Goal: Information Seeking & Learning: Stay updated

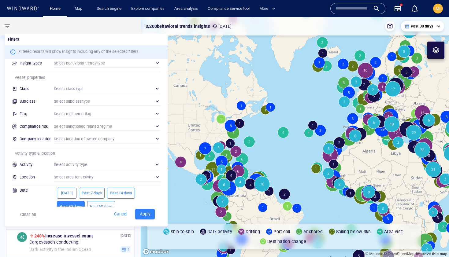
scroll to position [24, 0]
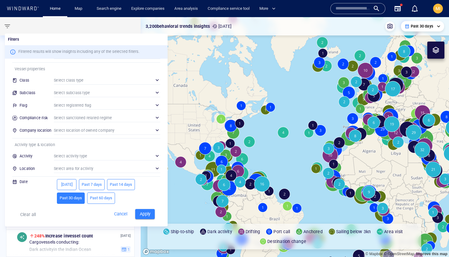
click at [82, 169] on div "​" at bounding box center [107, 168] width 106 height 9
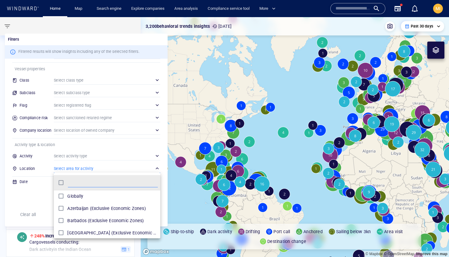
scroll to position [61, 106]
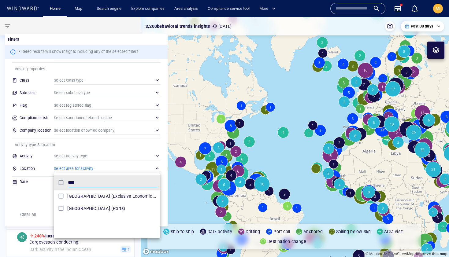
type input "****"
click at [139, 151] on div at bounding box center [224, 128] width 449 height 257
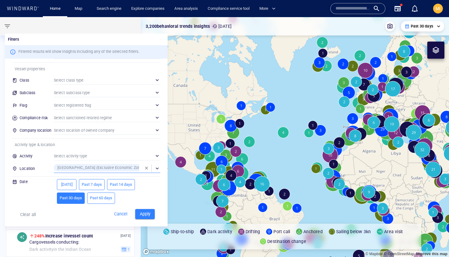
click at [107, 199] on span "Past 60 days" at bounding box center [101, 198] width 22 height 7
click at [147, 214] on span "Apply" at bounding box center [144, 214] width 13 height 8
type input "**********"
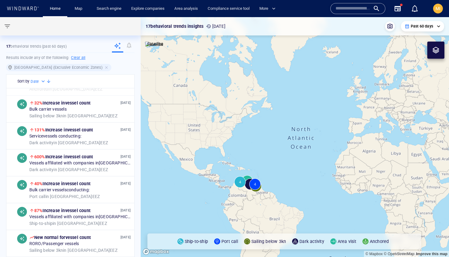
scroll to position [289, 0]
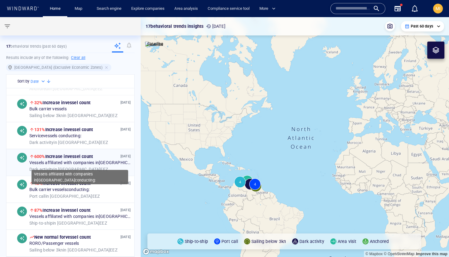
click at [96, 162] on span "Vessels affiliated with companies in [GEOGRAPHIC_DATA] conducting:" at bounding box center [79, 164] width 101 height 6
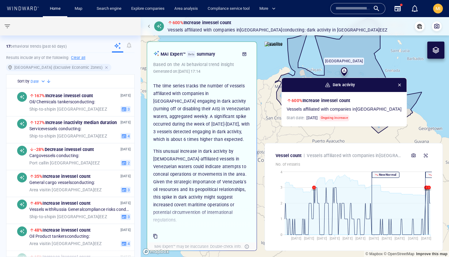
click at [104, 68] on div at bounding box center [107, 68] width 6 height 6
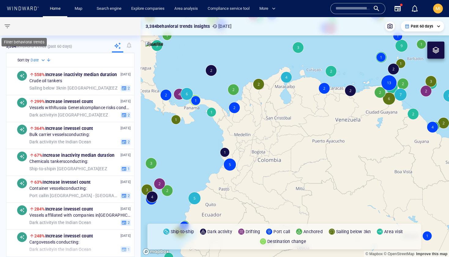
click at [6, 26] on span "button" at bounding box center [7, 26] width 7 height 7
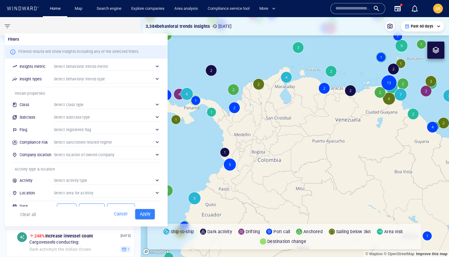
click at [92, 181] on div "​" at bounding box center [107, 180] width 106 height 9
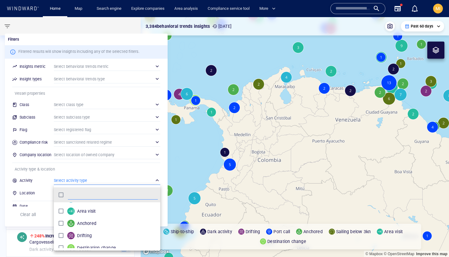
scroll to position [52, 0]
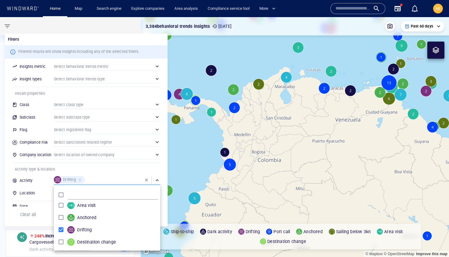
click at [102, 168] on div at bounding box center [224, 128] width 449 height 257
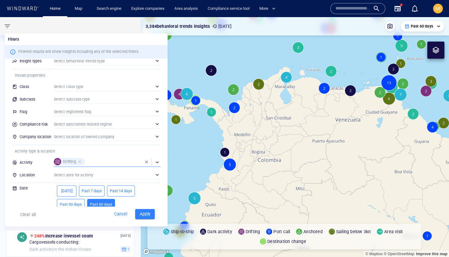
scroll to position [24, 0]
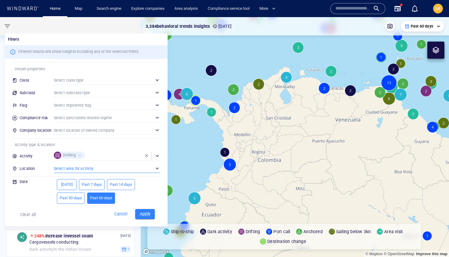
click at [102, 170] on div "​" at bounding box center [107, 168] width 106 height 9
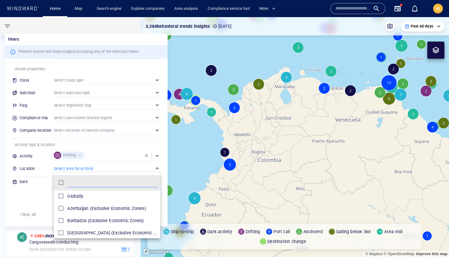
scroll to position [61, 106]
type input "***"
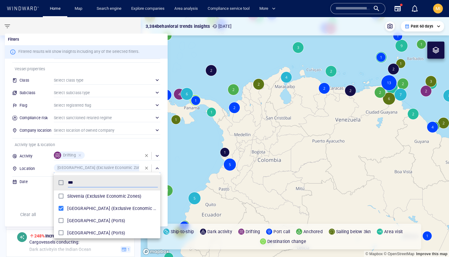
click at [125, 150] on div at bounding box center [224, 128] width 449 height 257
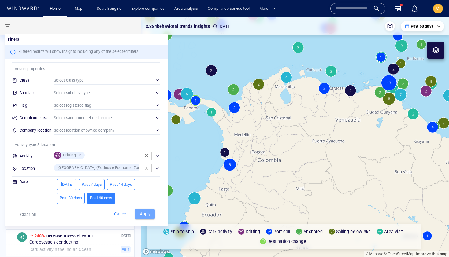
click at [145, 216] on span "Apply" at bounding box center [144, 214] width 13 height 8
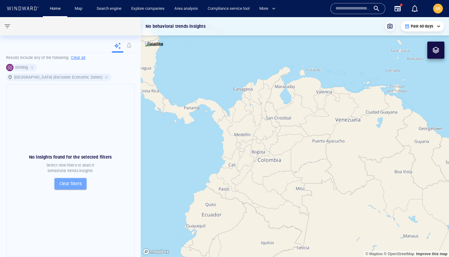
click at [79, 180] on span "Clear filters" at bounding box center [70, 184] width 22 height 8
type input "**********"
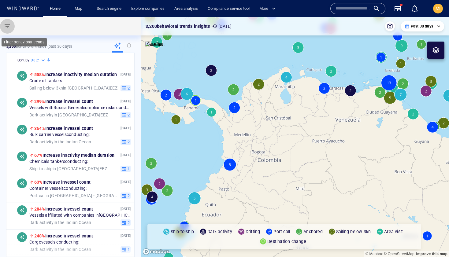
click at [9, 26] on span "button" at bounding box center [7, 26] width 7 height 7
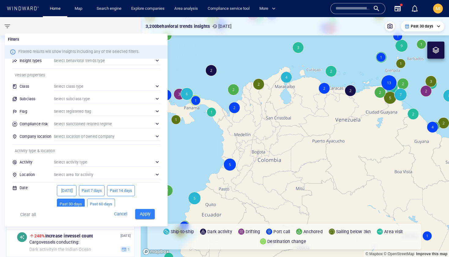
scroll to position [24, 0]
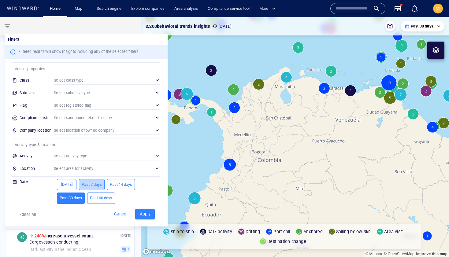
click at [89, 185] on span "Past 7 days" at bounding box center [92, 184] width 20 height 7
click at [89, 169] on div "​" at bounding box center [107, 168] width 106 height 9
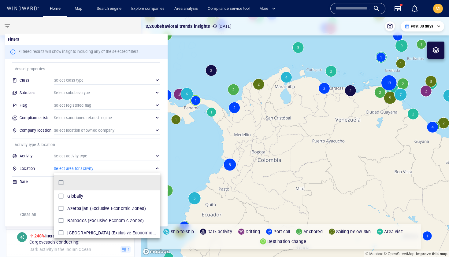
scroll to position [61, 106]
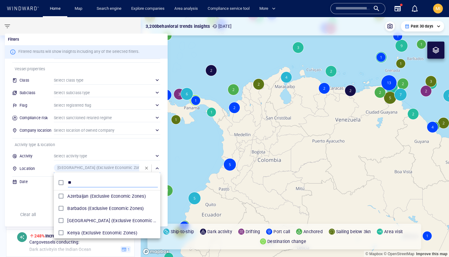
type input "*"
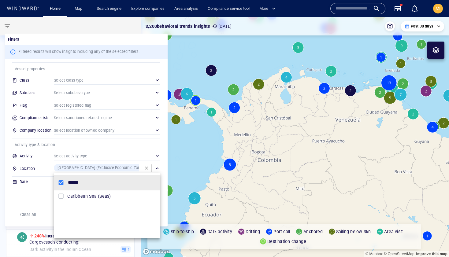
type input "******"
click at [149, 157] on div at bounding box center [224, 128] width 449 height 257
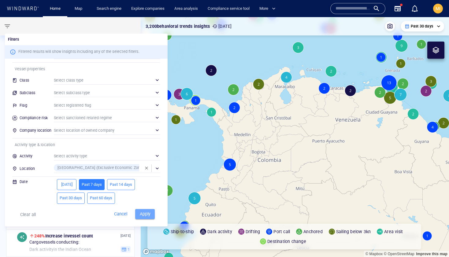
click at [146, 217] on span "Apply" at bounding box center [144, 214] width 13 height 8
type input "**********"
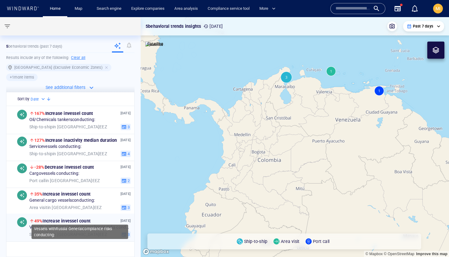
click at [90, 225] on span "Vessels with Russia General compliance risks conducting:" at bounding box center [79, 228] width 101 height 6
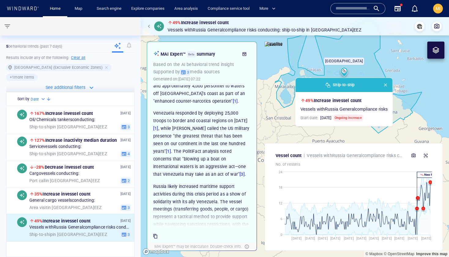
scroll to position [131, 0]
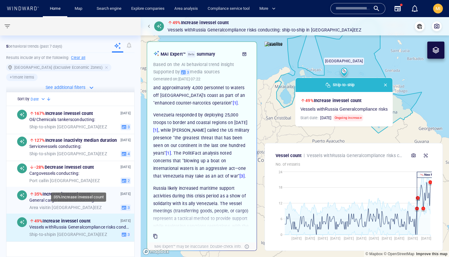
click at [91, 191] on span "35% Increase in vessel count" at bounding box center [62, 194] width 56 height 7
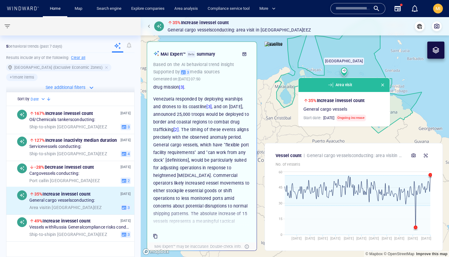
scroll to position [136, 0]
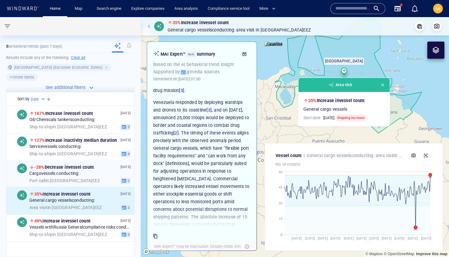
click at [91, 165] on span "-28% Decrease in vessel count" at bounding box center [64, 167] width 60 height 5
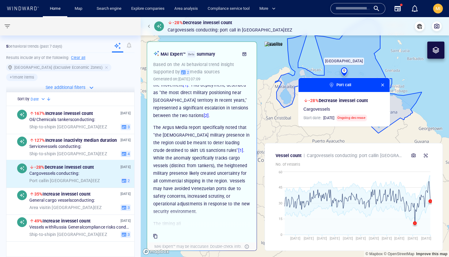
scroll to position [105, 0]
